Goal: Task Accomplishment & Management: Use online tool/utility

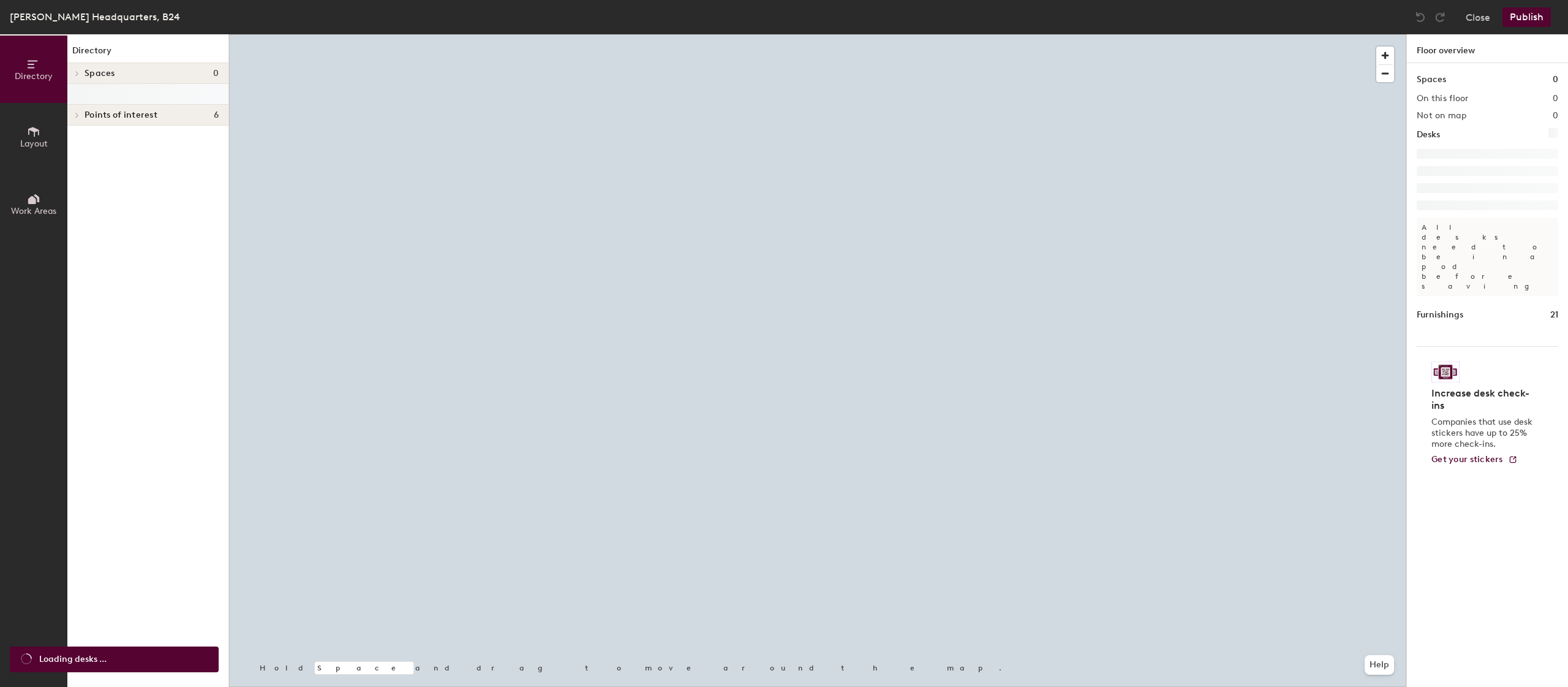
drag, startPoint x: 13, startPoint y: 6, endPoint x: 20, endPoint y: 7, distance: 7.1
click at [14, 6] on div "[PERSON_NAME][GEOGRAPHIC_DATA], B24 Close Publish" at bounding box center [784, 17] width 1568 height 34
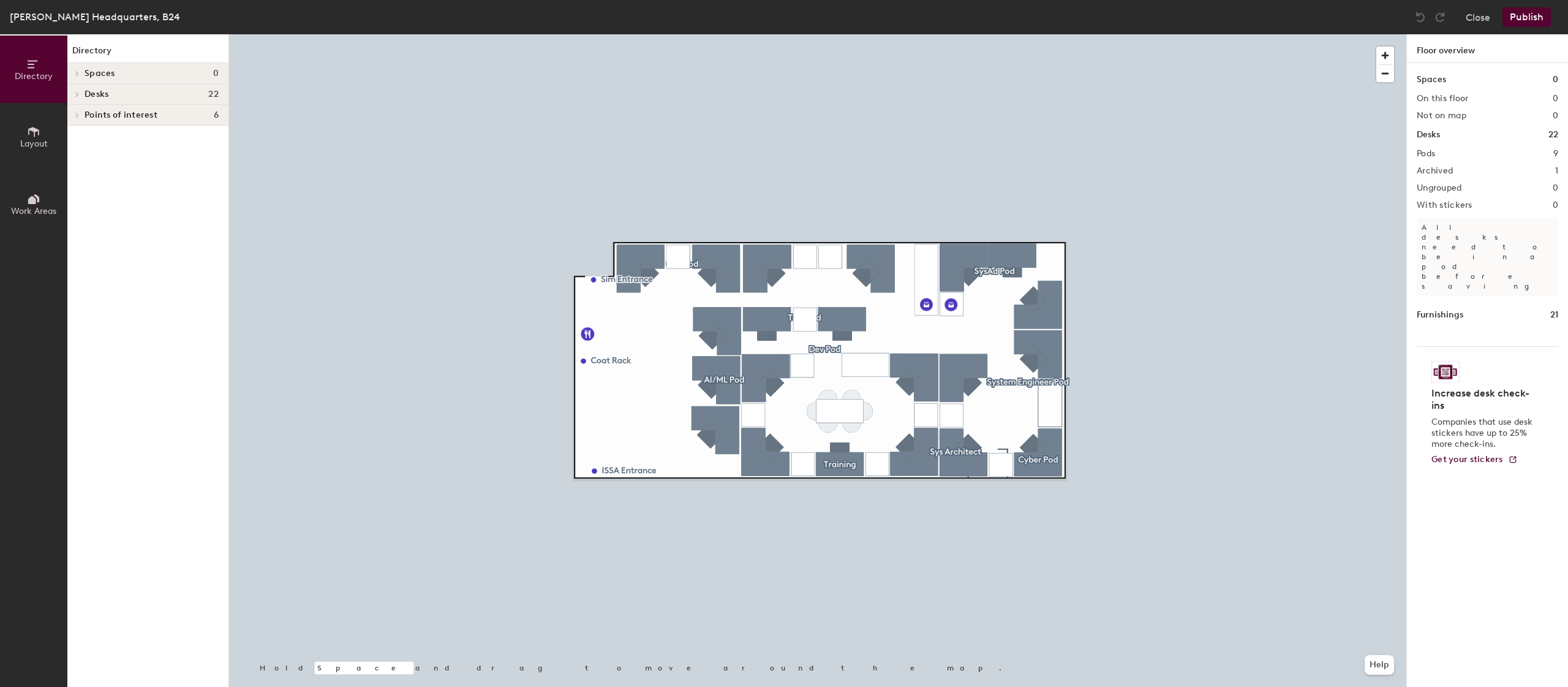
click at [348, 34] on div at bounding box center [818, 34] width 1178 height 0
click at [33, 73] on span "Directory" at bounding box center [34, 76] width 38 height 10
click at [1474, 18] on button "Close" at bounding box center [1478, 17] width 25 height 20
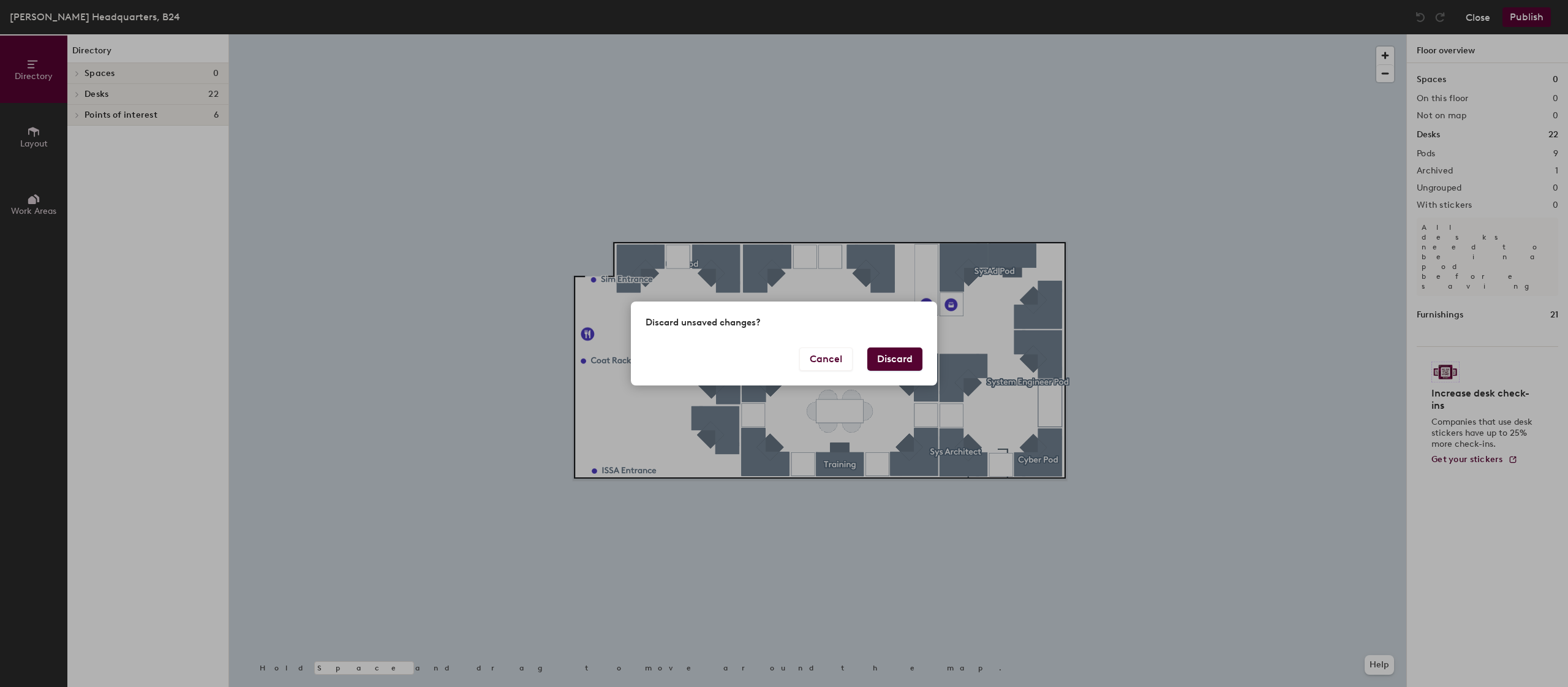
click at [1473, 18] on div "Discard unsaved changes? Cancel Discard" at bounding box center [784, 344] width 1568 height 687
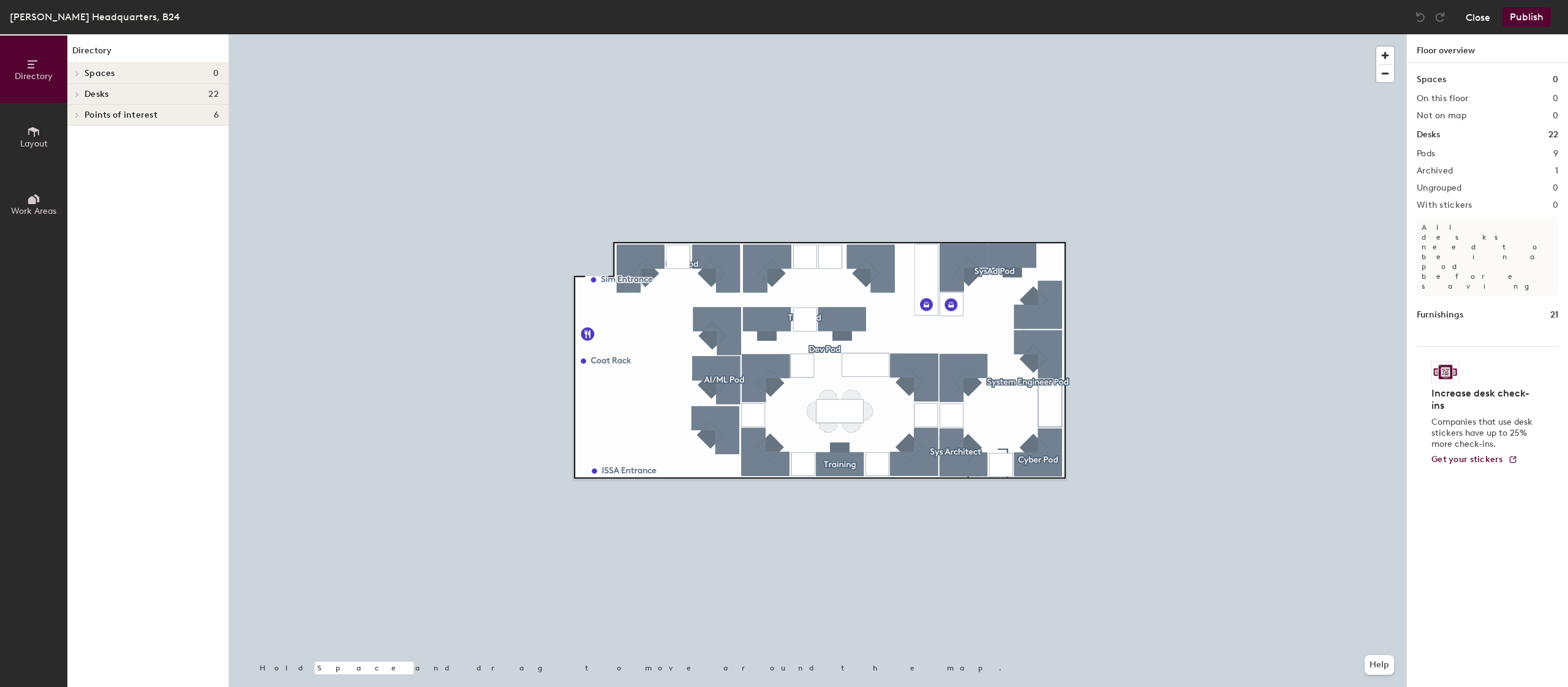
click at [1477, 15] on button "Close" at bounding box center [1478, 17] width 25 height 20
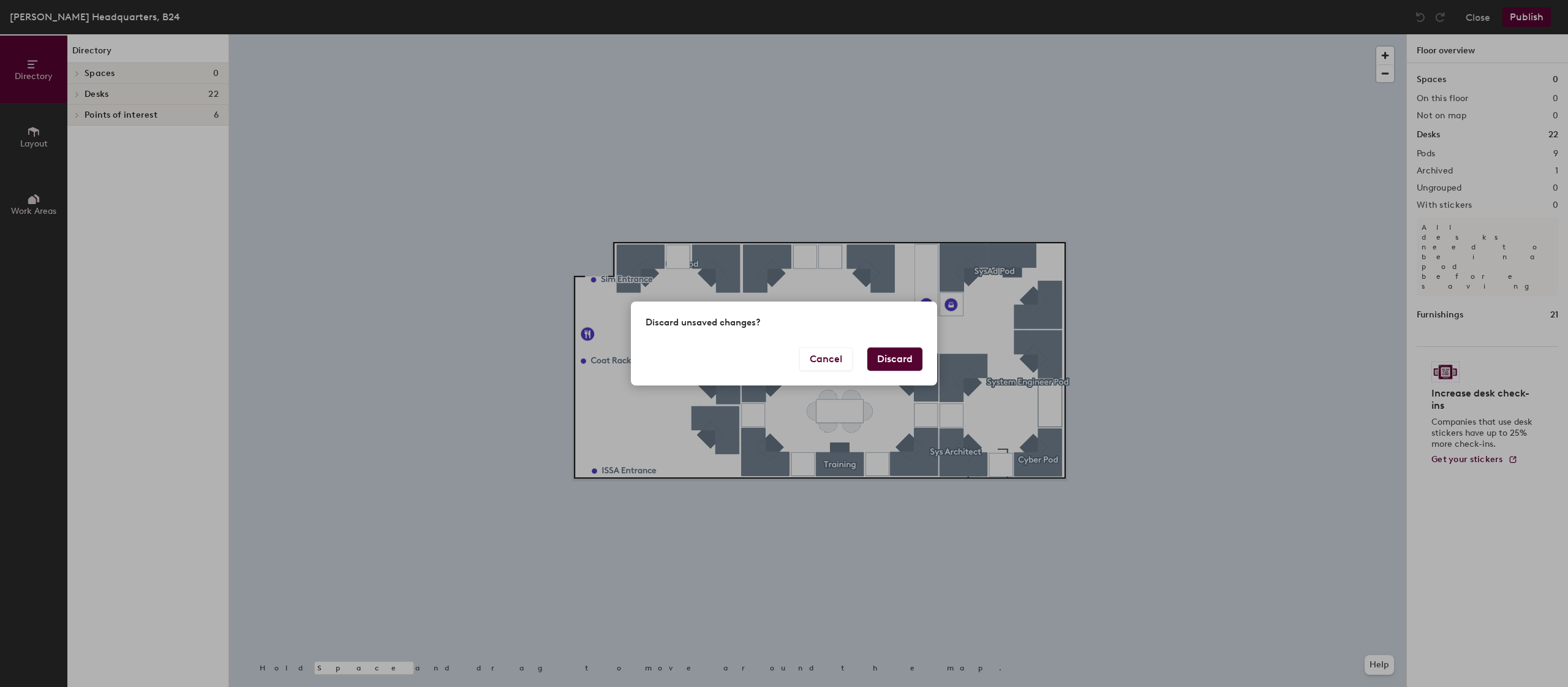
click at [898, 361] on button "Discard" at bounding box center [895, 359] width 55 height 23
